Goal: Register for event/course

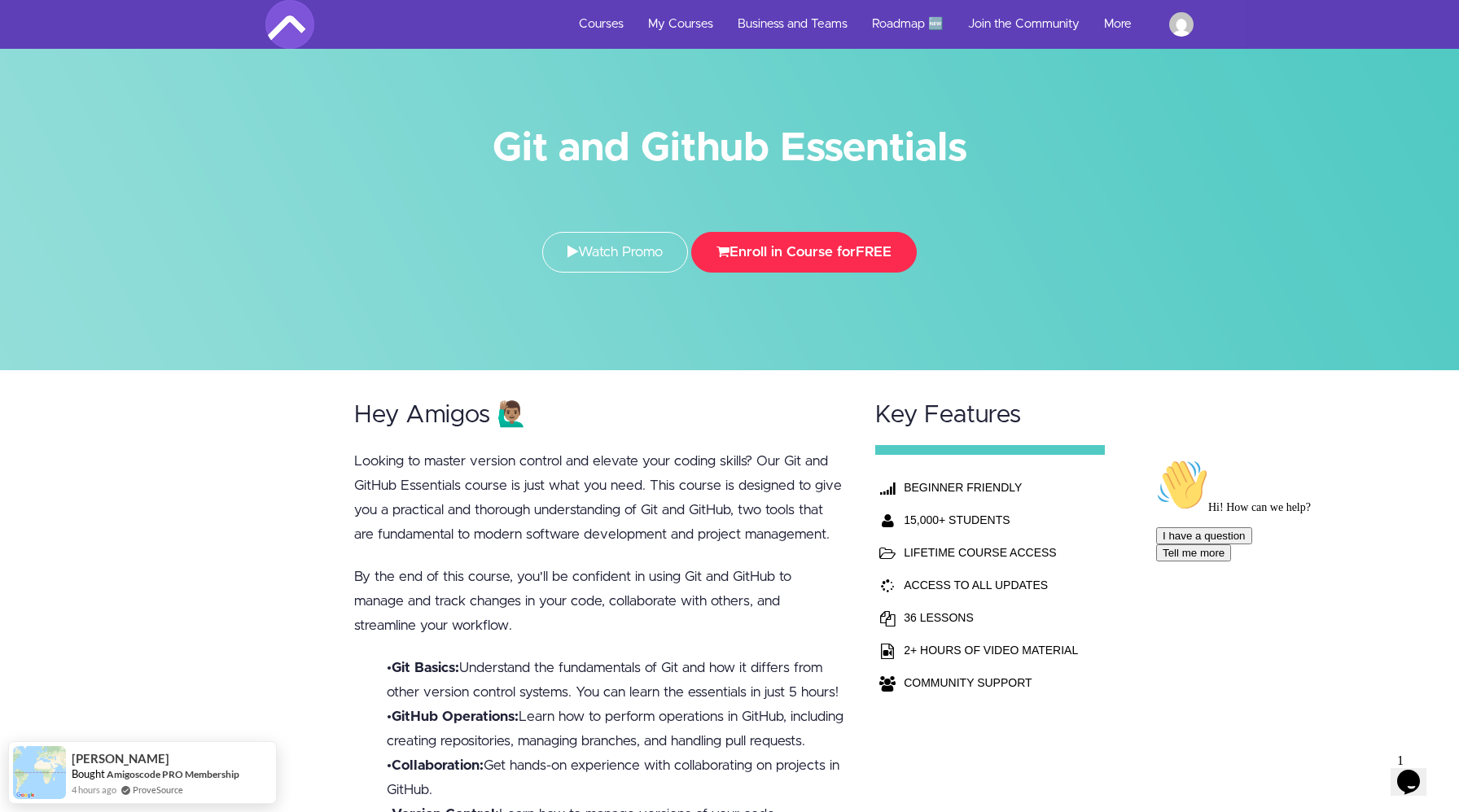
click at [767, 264] on button "Enroll in Course for FREE" at bounding box center [804, 252] width 226 height 41
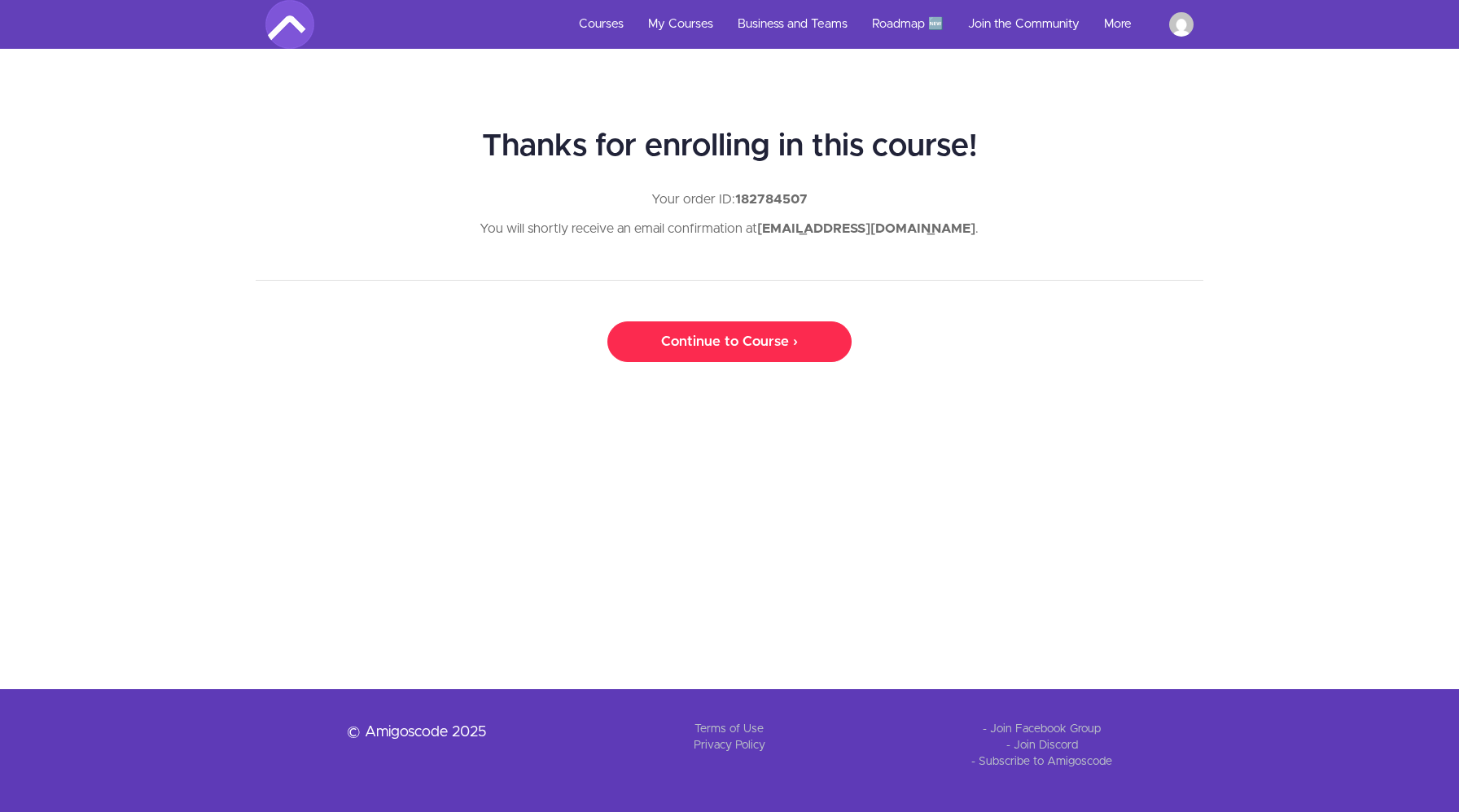
click at [757, 346] on link "Continue to Course ›" at bounding box center [730, 341] width 245 height 41
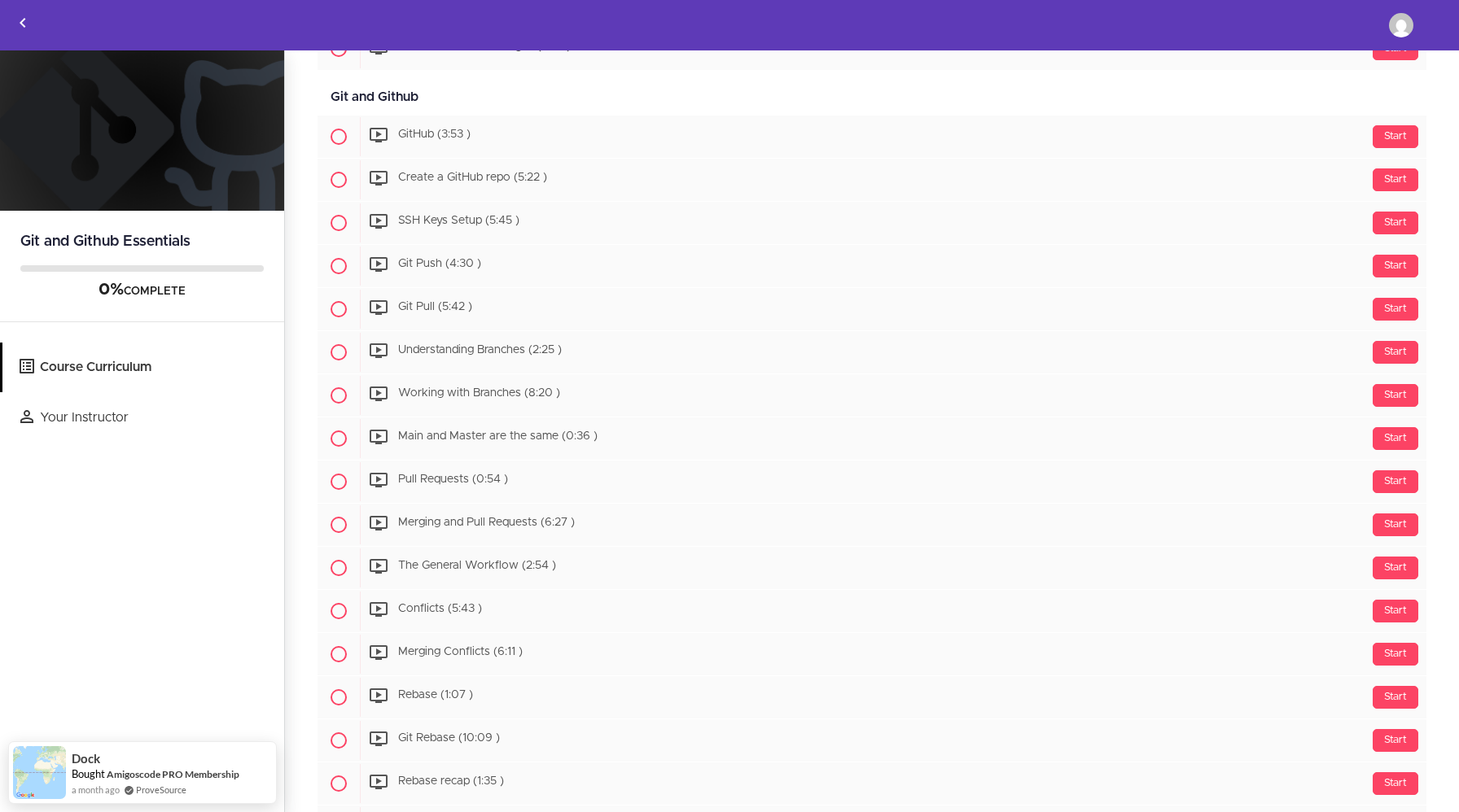
scroll to position [681, 0]
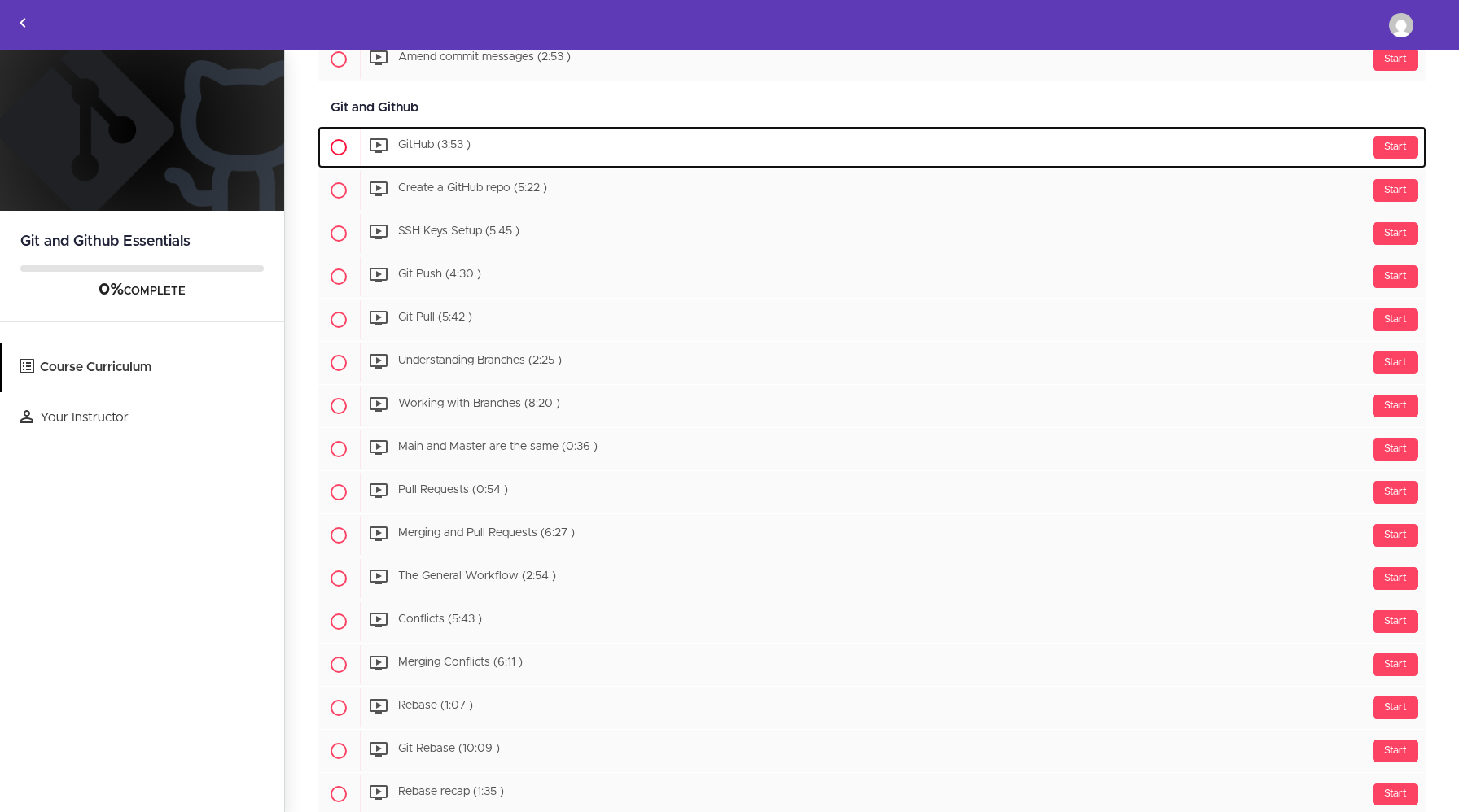
click at [487, 157] on div "Start GitHub (3:53 )" at bounding box center [893, 147] width 1067 height 39
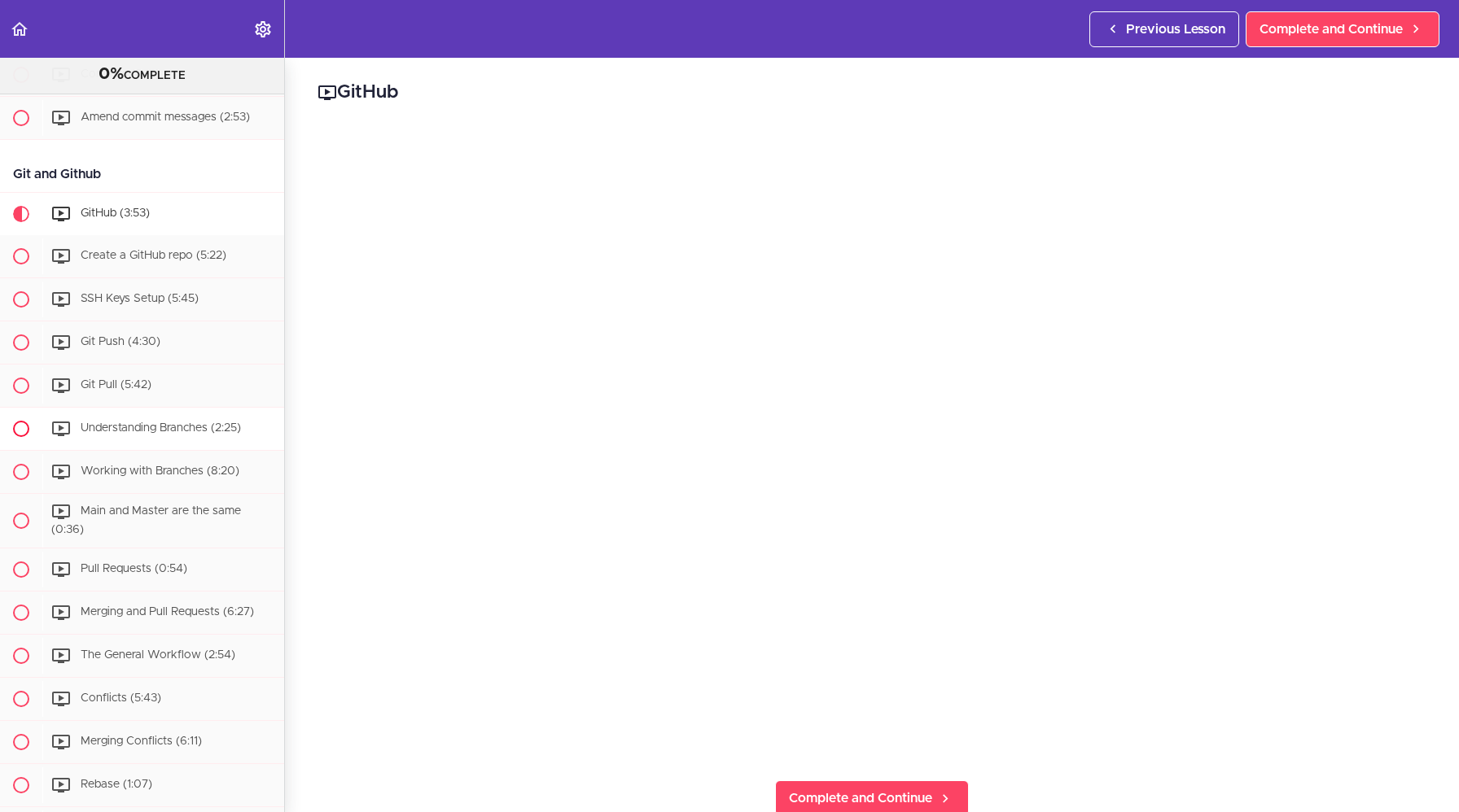
scroll to position [582, 0]
click at [182, 264] on div "Create a GitHub repo (5:22)" at bounding box center [163, 258] width 242 height 36
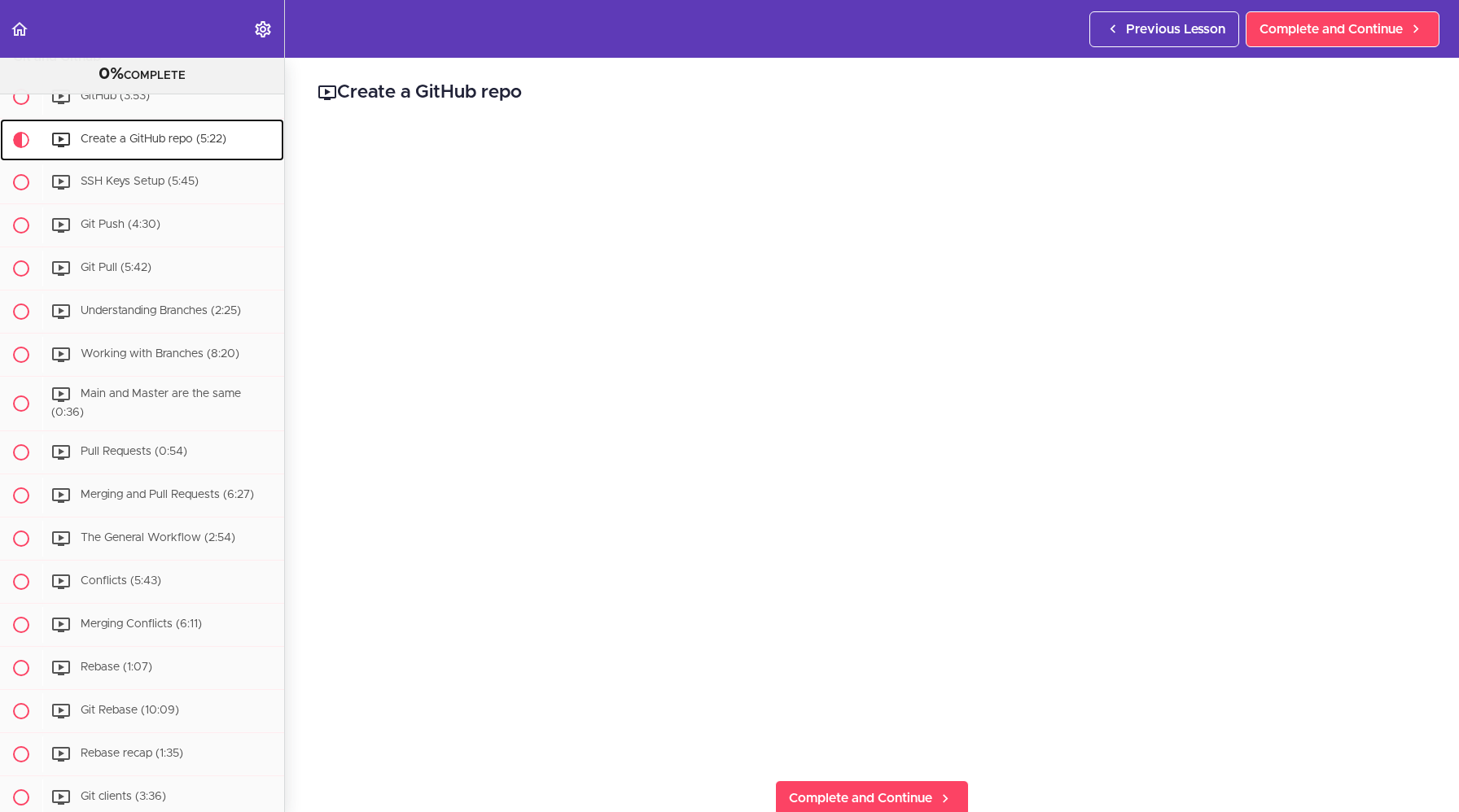
scroll to position [700, 0]
